Goal: Information Seeking & Learning: Check status

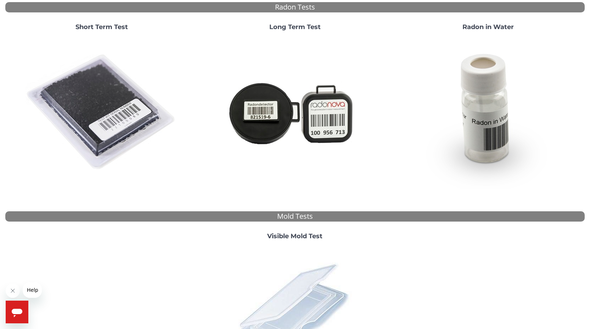
scroll to position [123, 0]
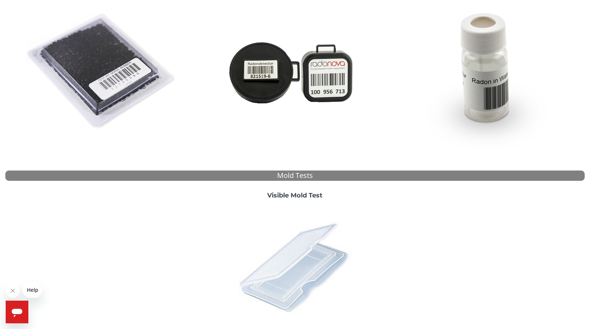
click at [287, 257] on img at bounding box center [295, 267] width 124 height 124
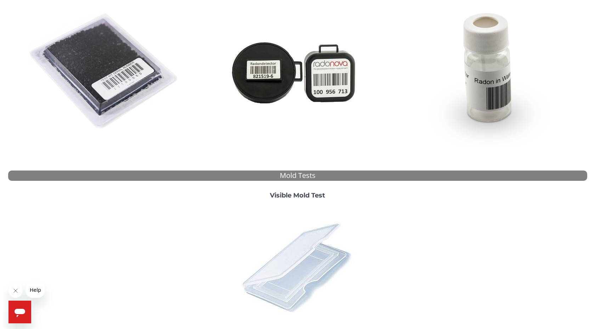
scroll to position [0, 0]
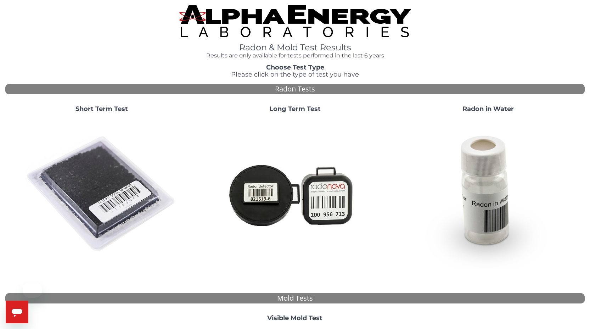
scroll to position [157, 0]
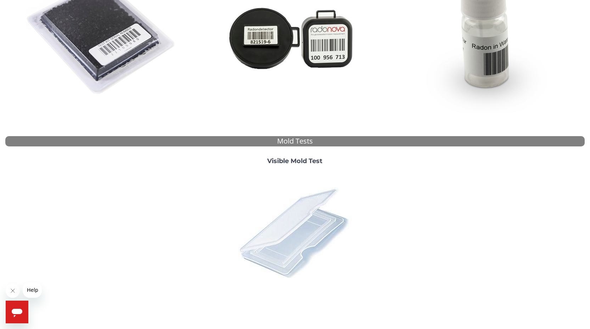
click at [305, 231] on img at bounding box center [295, 232] width 124 height 124
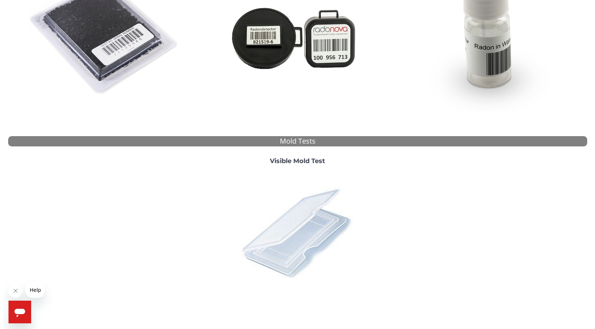
scroll to position [0, 0]
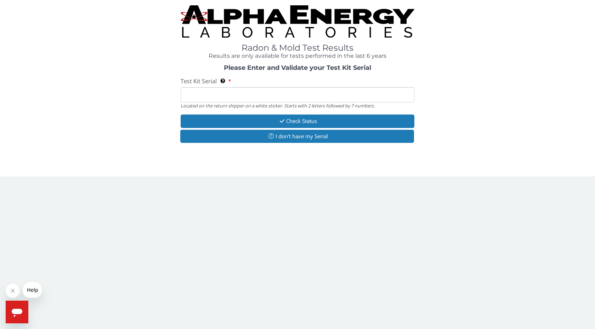
click at [245, 93] on input "Test Kit Serial Located on the return shipper on a white sticker. Starts with 2…" at bounding box center [298, 94] width 234 height 15
type input "ML188721"
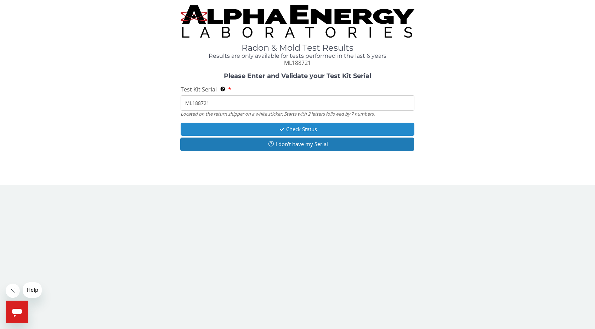
click at [265, 125] on button "Check Status" at bounding box center [298, 129] width 234 height 13
